Goal: Information Seeking & Learning: Learn about a topic

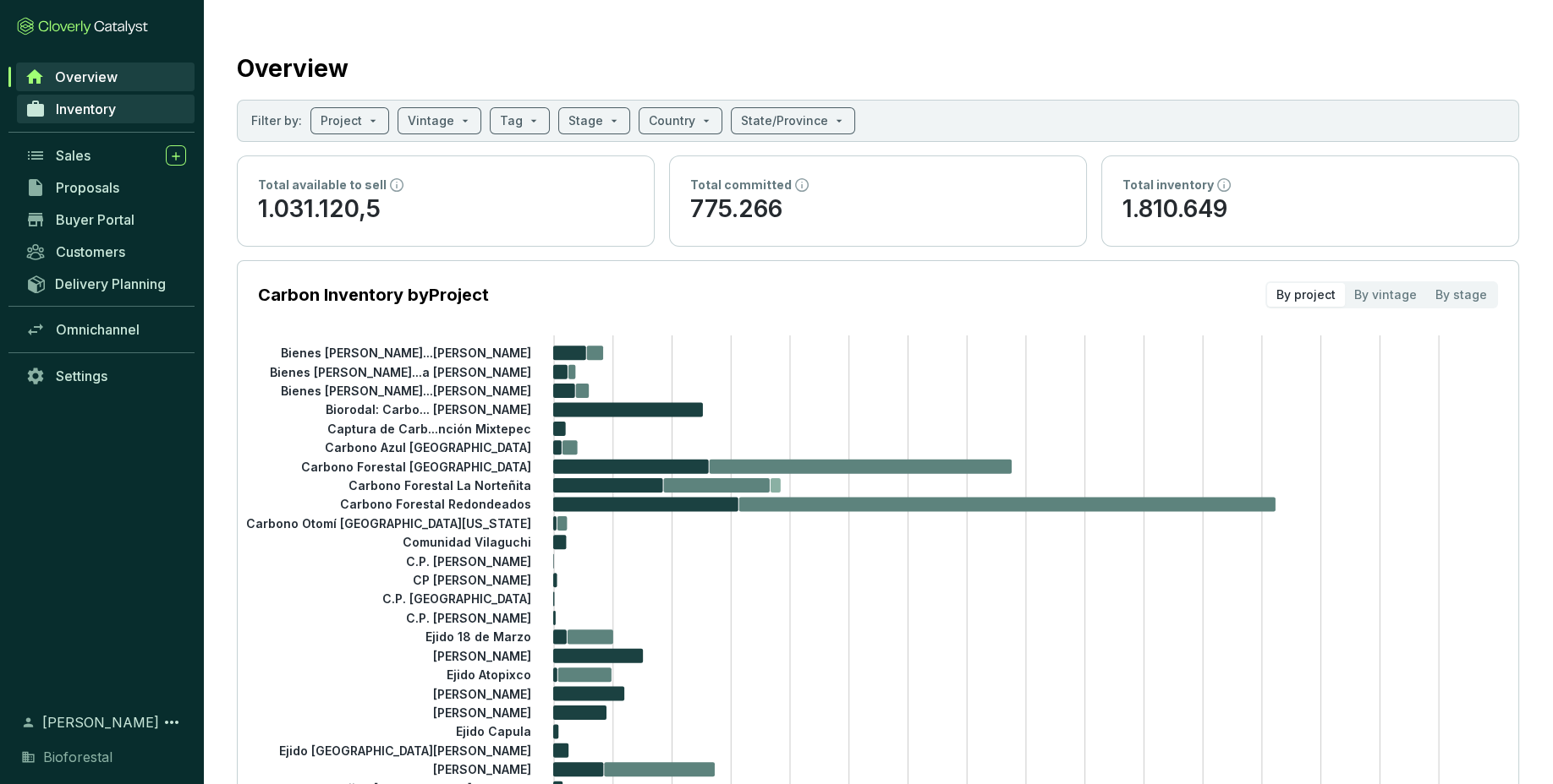
click at [100, 112] on span "Inventory" at bounding box center [86, 109] width 60 height 17
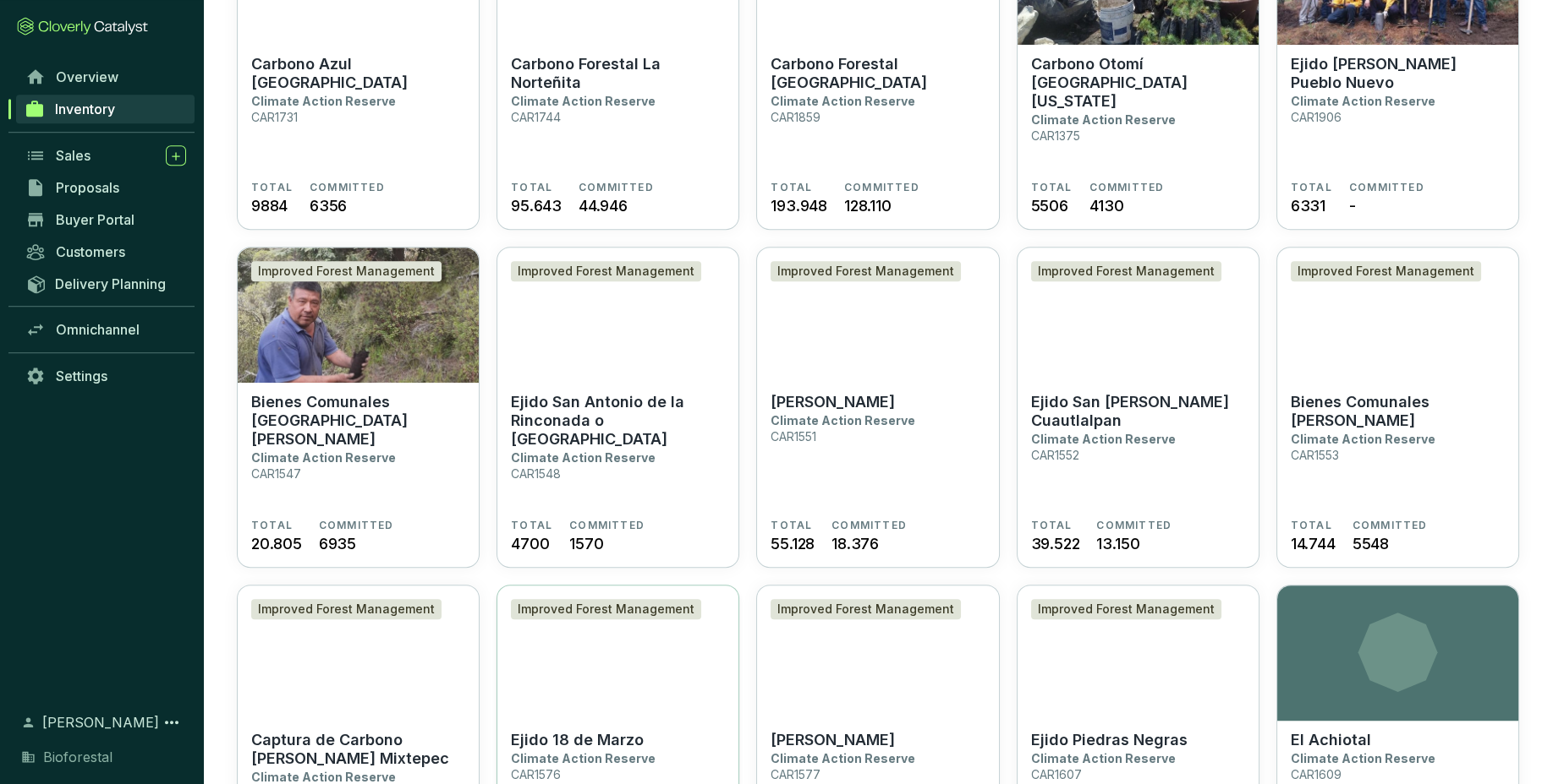
scroll to position [1616, 0]
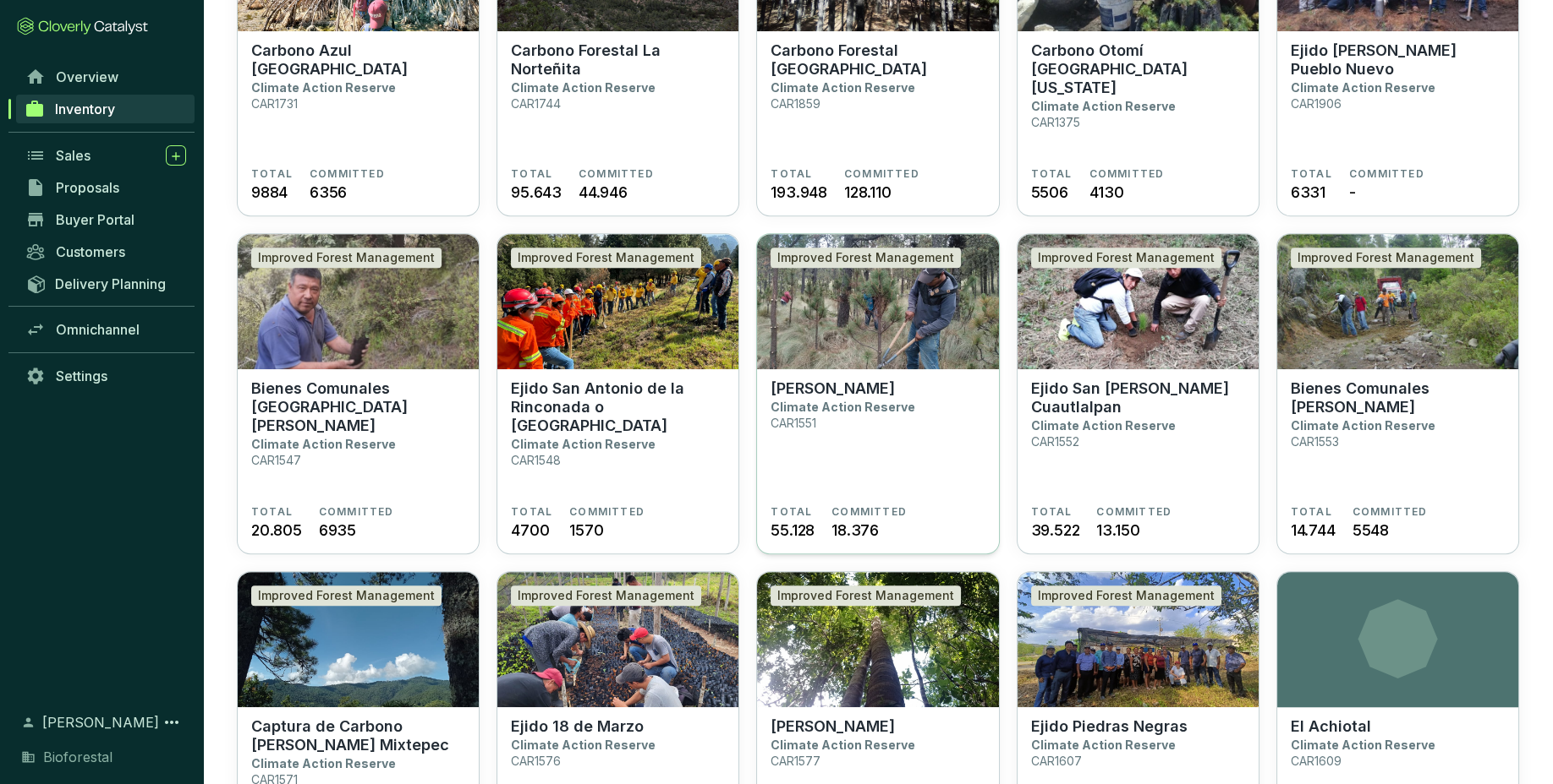
click at [799, 482] on section "Ejido Tlalmanalco Climate Action Reserve CAR1551" at bounding box center [877, 443] width 214 height 126
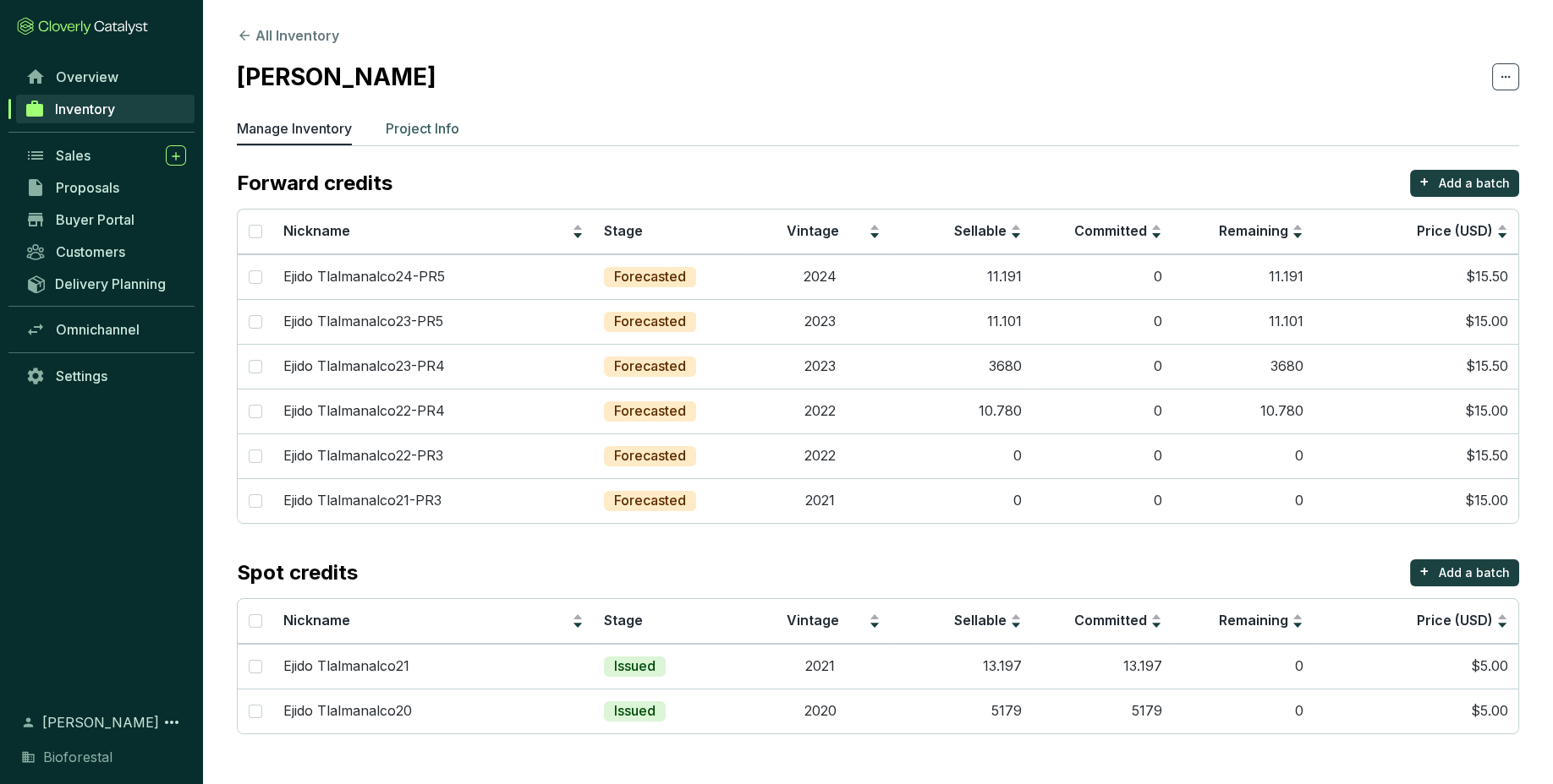
click at [413, 132] on p "Project Info" at bounding box center [422, 128] width 74 height 21
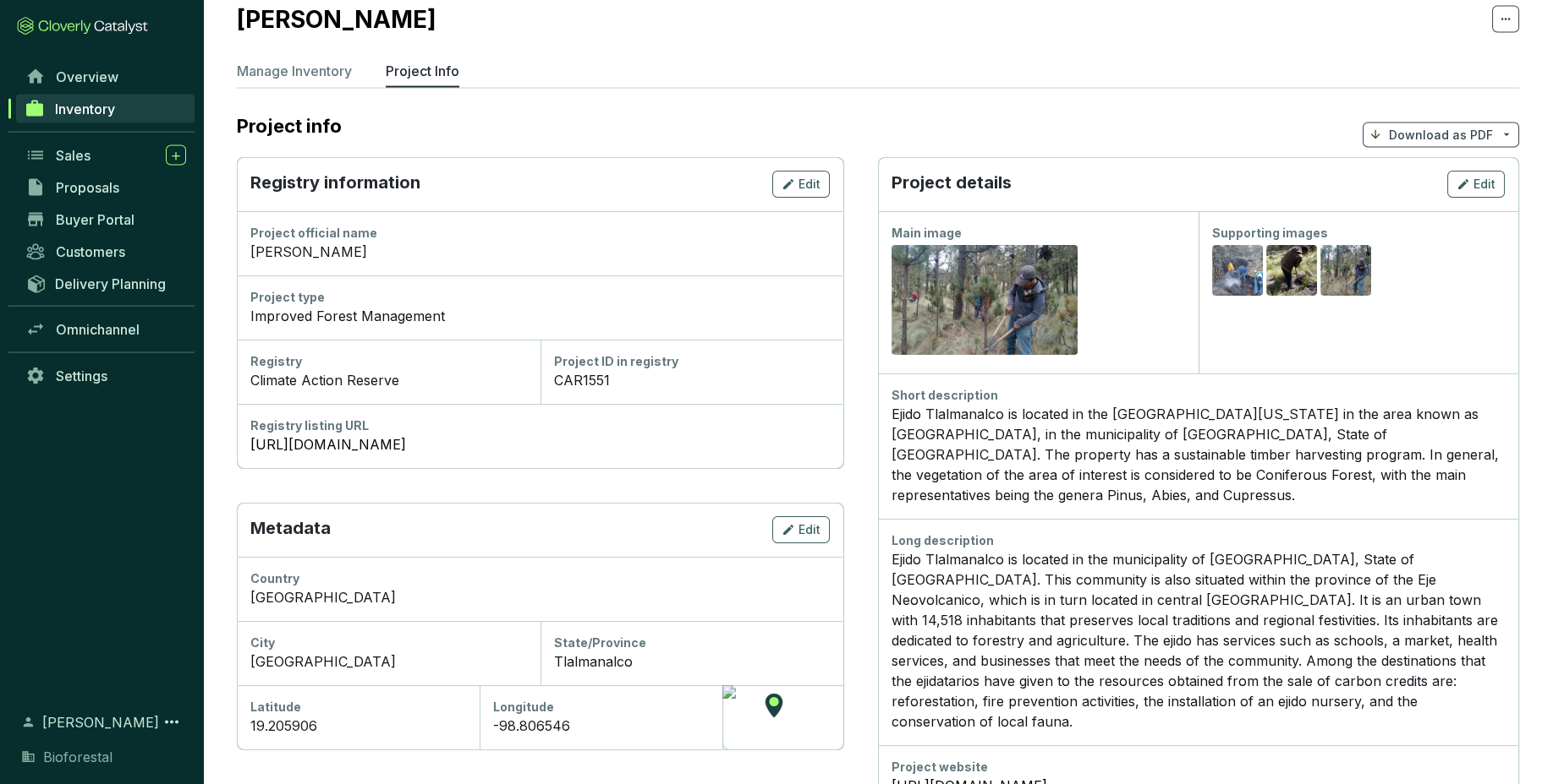
scroll to position [90, 0]
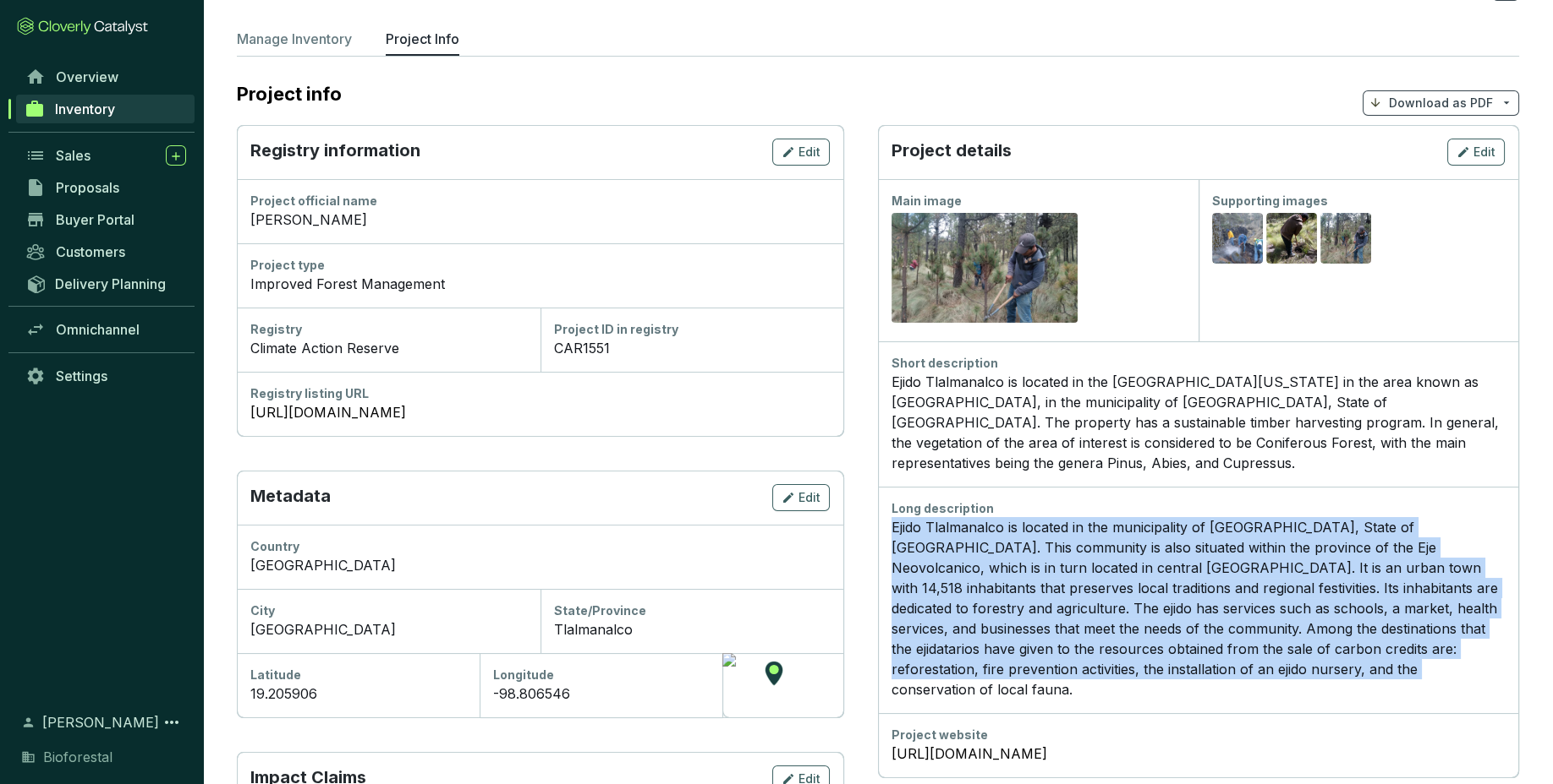
drag, startPoint x: 891, startPoint y: 507, endPoint x: 1176, endPoint y: 671, distance: 328.8
click at [1176, 671] on div "Long description Ejido Tlalmanalco is located in the municipality of [GEOGRAPHI…" at bounding box center [1198, 600] width 640 height 226
copy p "Ejido Tlalmanalco is located in the municipality of [GEOGRAPHIC_DATA], State of…"
